Goal: Task Accomplishment & Management: Manage account settings

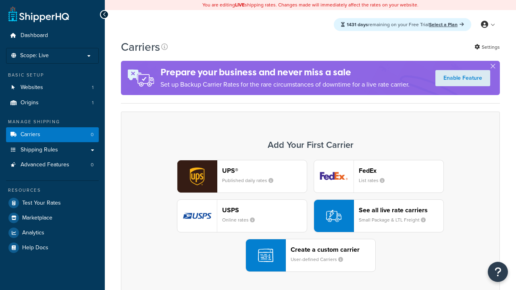
click at [310, 216] on div "UPS® Published daily rates FedEx List rates USPS Online rates See all live rate…" at bounding box center [310, 216] width 362 height 112
click at [310, 256] on div "Create a custom carrier User-defined Carriers" at bounding box center [333, 255] width 85 height 19
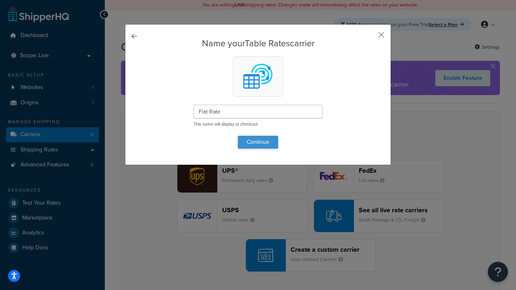
type input "Flat Rate"
click at [258, 142] on button "Continue" at bounding box center [258, 142] width 40 height 13
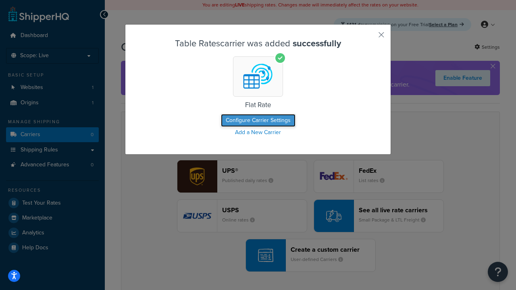
click at [258, 121] on button "Configure Carrier Settings" at bounding box center [258, 120] width 75 height 13
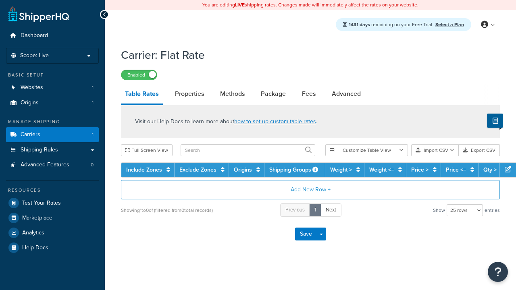
select select "25"
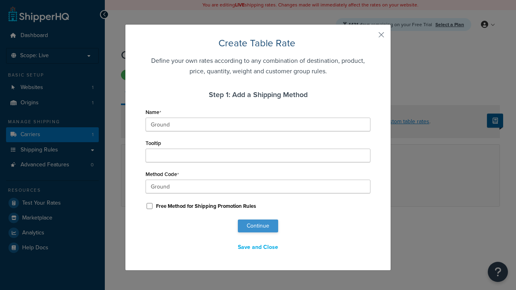
type input "Ground"
click at [258, 226] on button "Continue" at bounding box center [258, 226] width 40 height 13
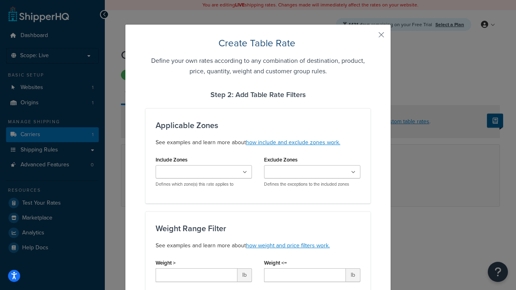
type input "10"
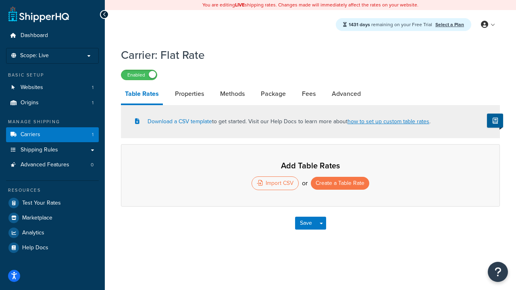
select select "25"
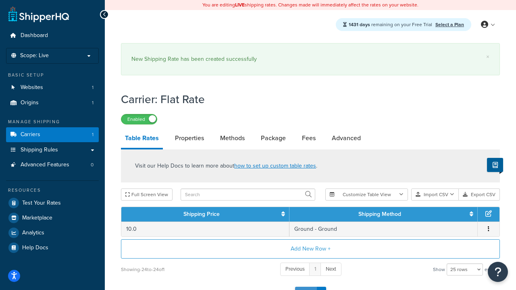
click at [305, 287] on button "Save" at bounding box center [306, 293] width 22 height 13
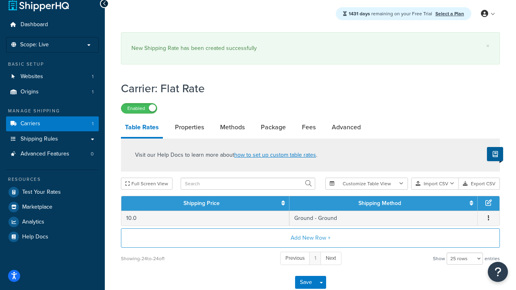
scroll to position [0, 0]
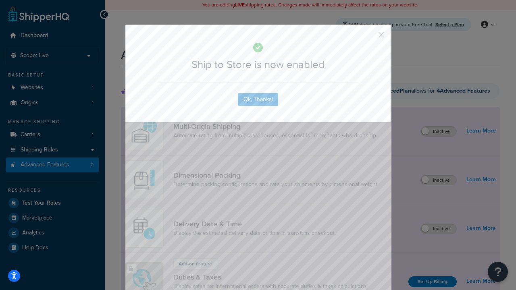
scroll to position [609, 0]
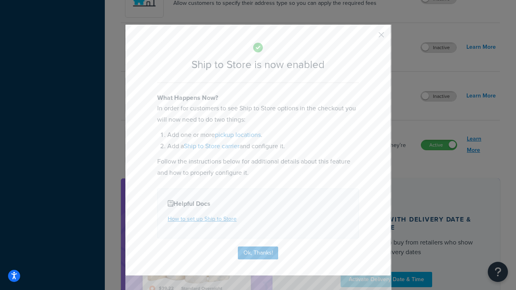
click at [258, 252] on button "Ok, Thanks!" at bounding box center [258, 253] width 40 height 13
click at [481, 145] on link "Learn More" at bounding box center [481, 144] width 29 height 23
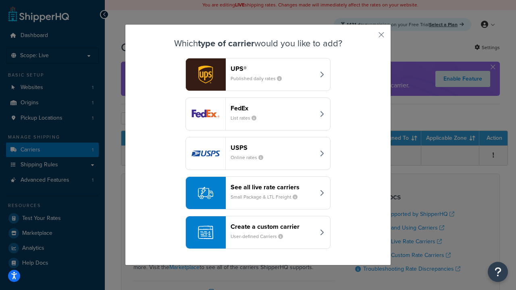
click at [258, 228] on header "Create a custom carrier" at bounding box center [273, 227] width 84 height 8
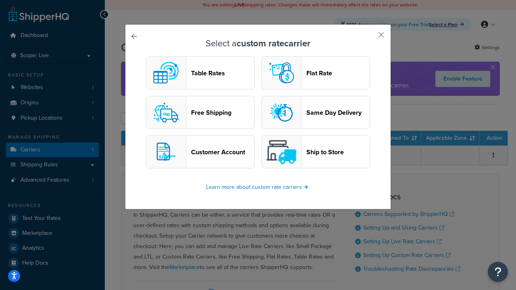
click at [316, 152] on header "Ship to Store" at bounding box center [337, 152] width 63 height 8
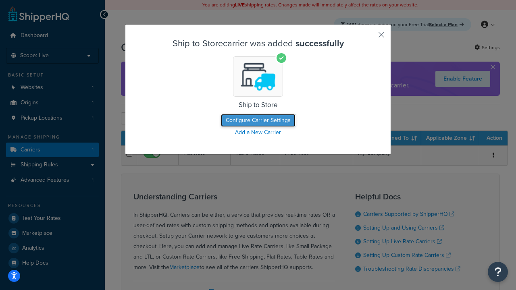
click at [258, 121] on button "Configure Carrier Settings" at bounding box center [258, 120] width 75 height 13
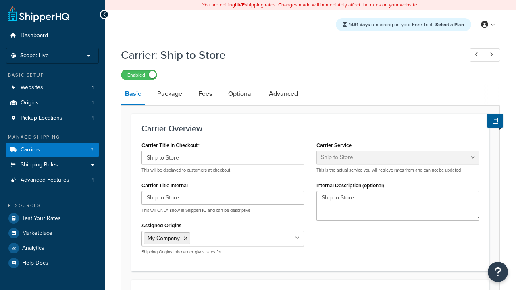
select select "shipToStore"
select select "183522"
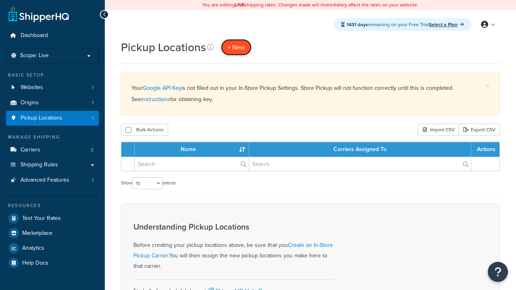
click at [236, 47] on span "+ New" at bounding box center [236, 47] width 18 height 9
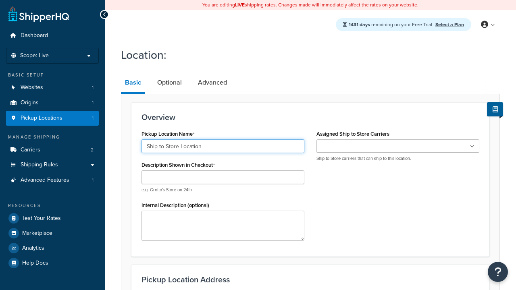
type input "Ship to Store Location"
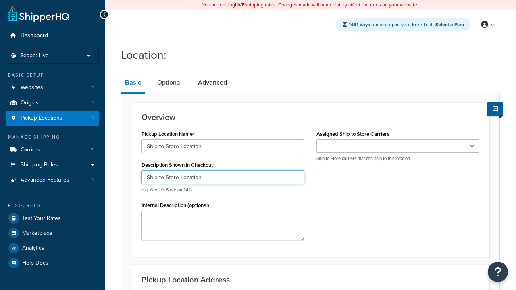
type input "Ship to Store Location"
click at [398, 146] on ul at bounding box center [397, 145] width 163 height 13
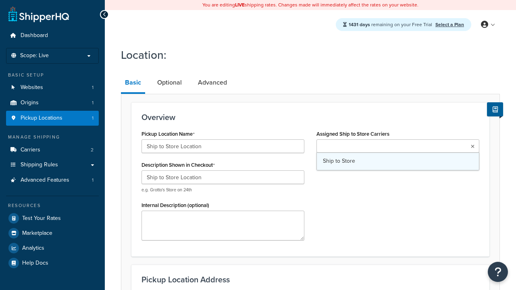
type input "[STREET_ADDRESS]"
type input "Apt 103"
type input "[GEOGRAPHIC_DATA]"
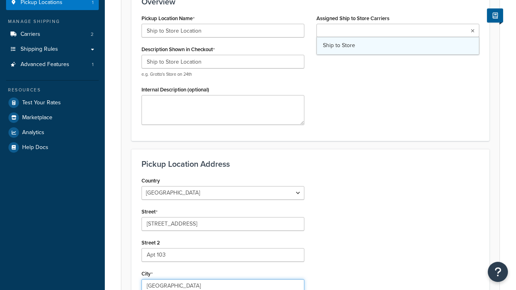
select select "13"
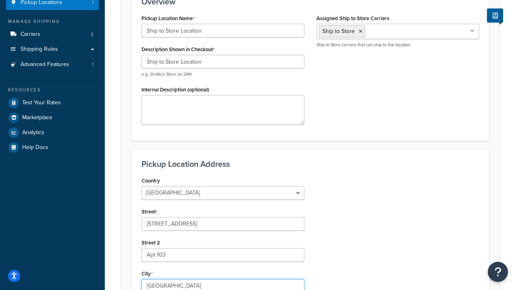
type input "[GEOGRAPHIC_DATA]"
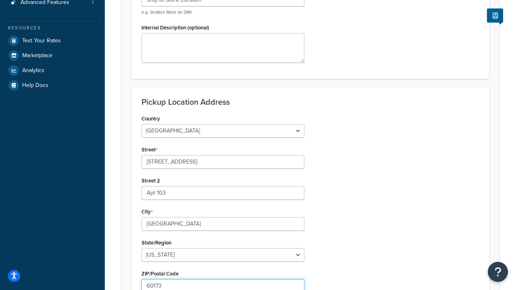
type input "60173"
